Goal: Task Accomplishment & Management: Use online tool/utility

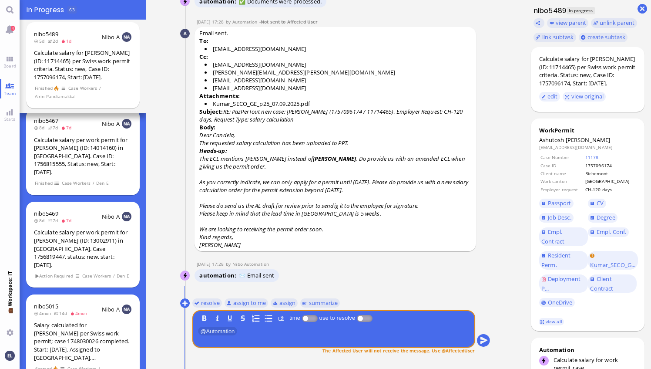
scroll to position [-43, 0]
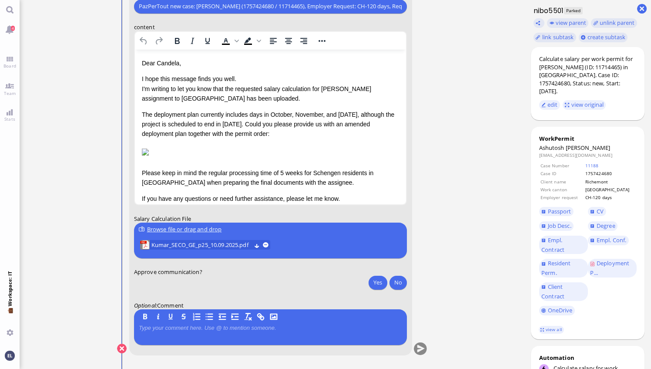
click at [506, 129] on ticket "09 Sep 15:38 by Automation Automation Calculate eligible salary for work permit…" at bounding box center [272, 184] width 505 height 369
click at [608, 222] on span "Degree" at bounding box center [606, 226] width 19 height 8
click at [222, 243] on span "Kumar_SECO_GE_p25_10.09.2025.pdf" at bounding box center [201, 245] width 100 height 10
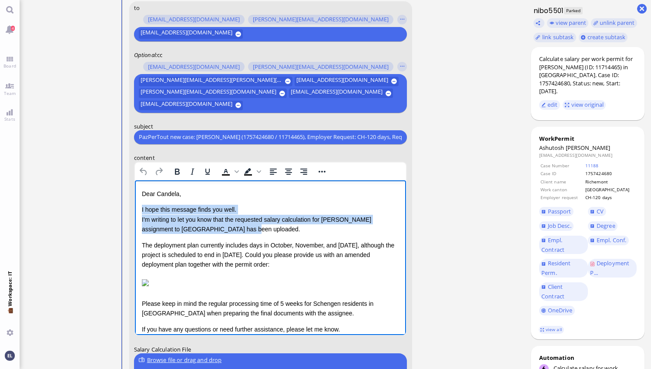
drag, startPoint x: 225, startPoint y: 229, endPoint x: 141, endPoint y: 212, distance: 85.8
click at [141, 212] on html "Dear Candela, I hope this message finds you well. I'm writing to let you know t…" at bounding box center [270, 261] width 272 height 162
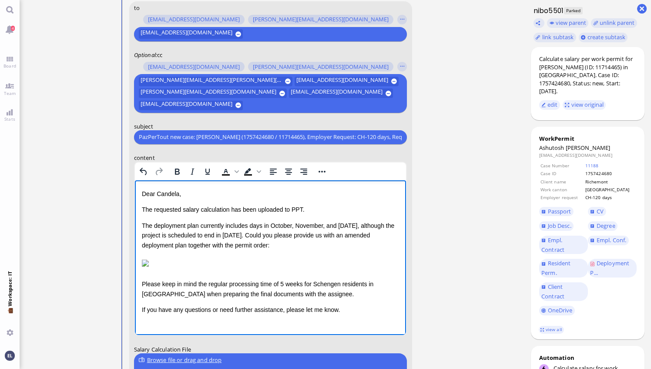
click at [161, 224] on div "The deployment plan currently includes days in October, November, and December …" at bounding box center [270, 234] width 258 height 29
click at [262, 232] on div "The DP currently includes days in October, November, and December 2026, althoug…" at bounding box center [270, 234] width 258 height 29
click at [257, 232] on div "The DP currently includes days in October, November, and December 2026, althoug…" at bounding box center [270, 234] width 258 height 29
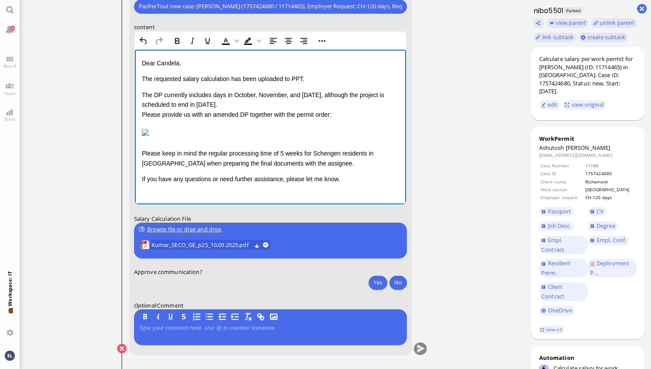
scroll to position [0, 0]
click at [381, 281] on button "Yes" at bounding box center [378, 282] width 18 height 14
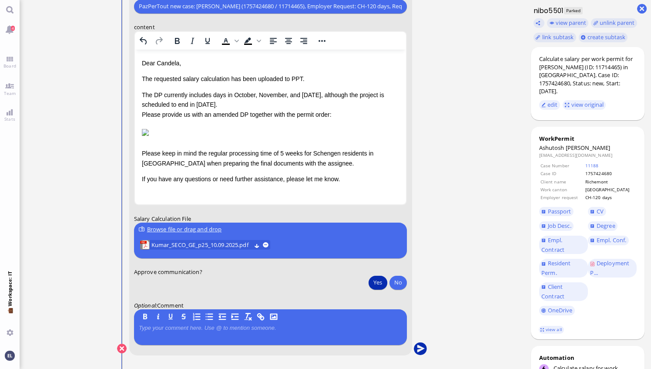
click at [424, 346] on button "submit" at bounding box center [420, 348] width 13 height 13
